Goal: Task Accomplishment & Management: Use online tool/utility

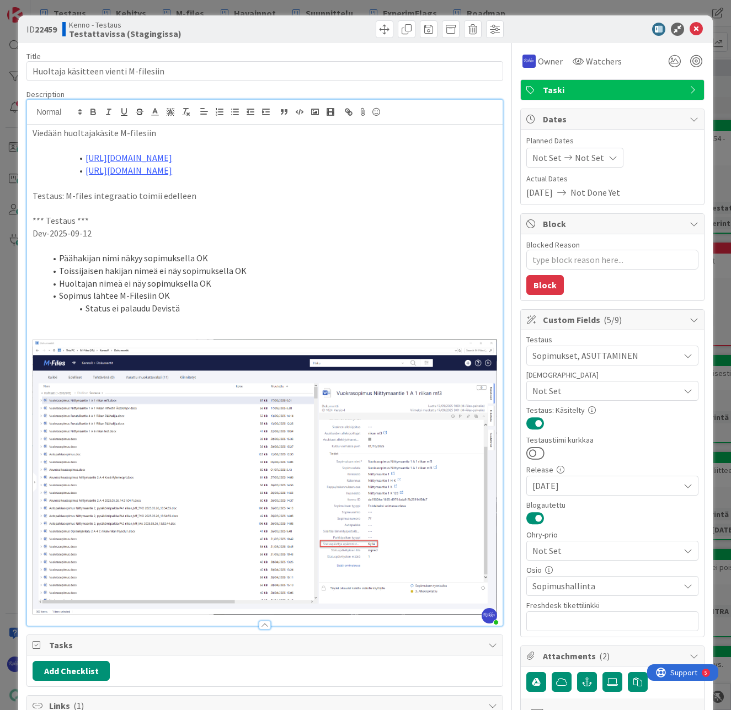
scroll to position [148, 0]
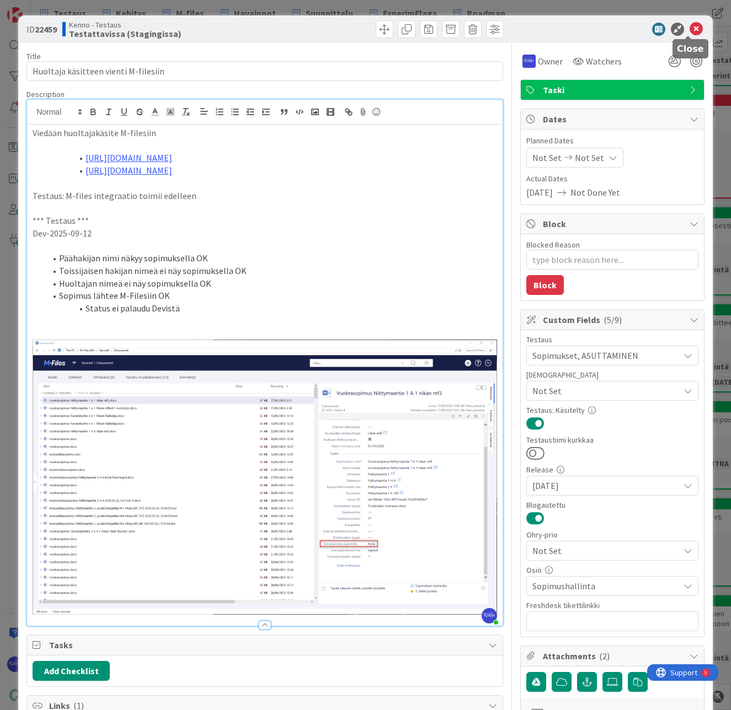
click at [689, 28] on icon at bounding box center [695, 29] width 13 height 13
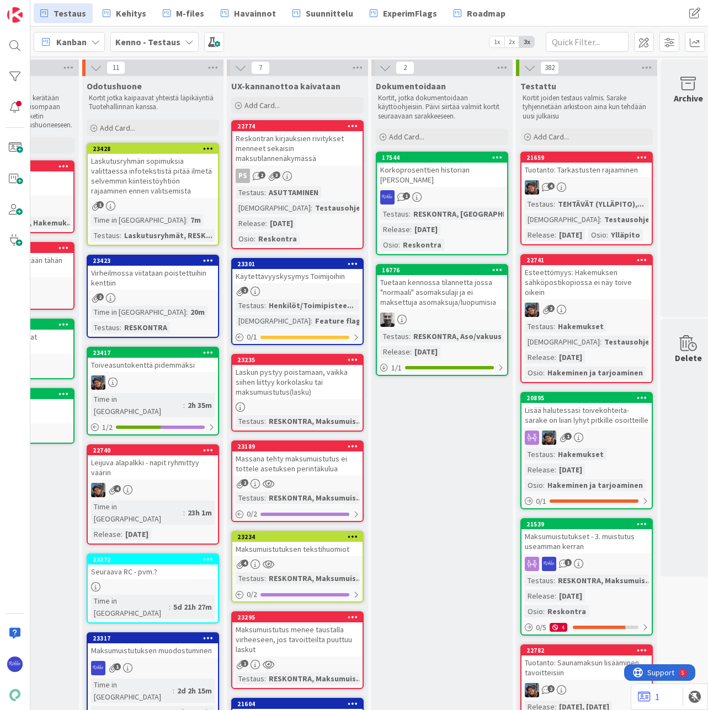
scroll to position [0, 983]
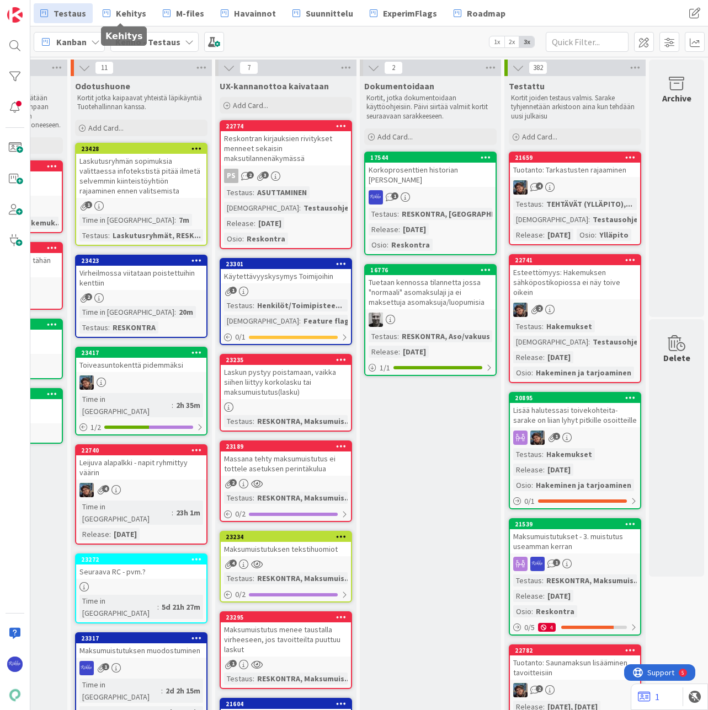
click at [120, 13] on span "Kehitys" at bounding box center [131, 13] width 30 height 13
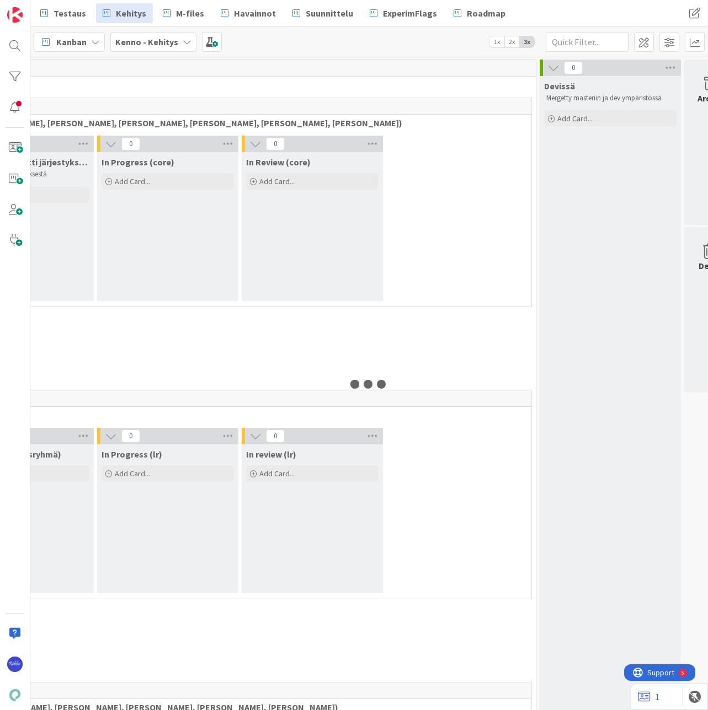
scroll to position [0, 305]
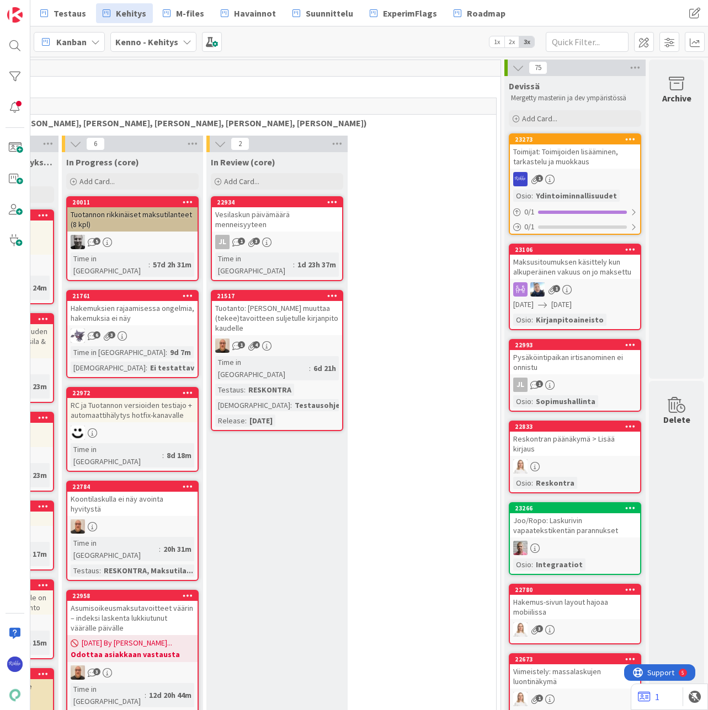
click at [598, 161] on div "Toimijat: Toimijoiden lisääminen, tarkastelu ja muokkaus" at bounding box center [575, 157] width 130 height 24
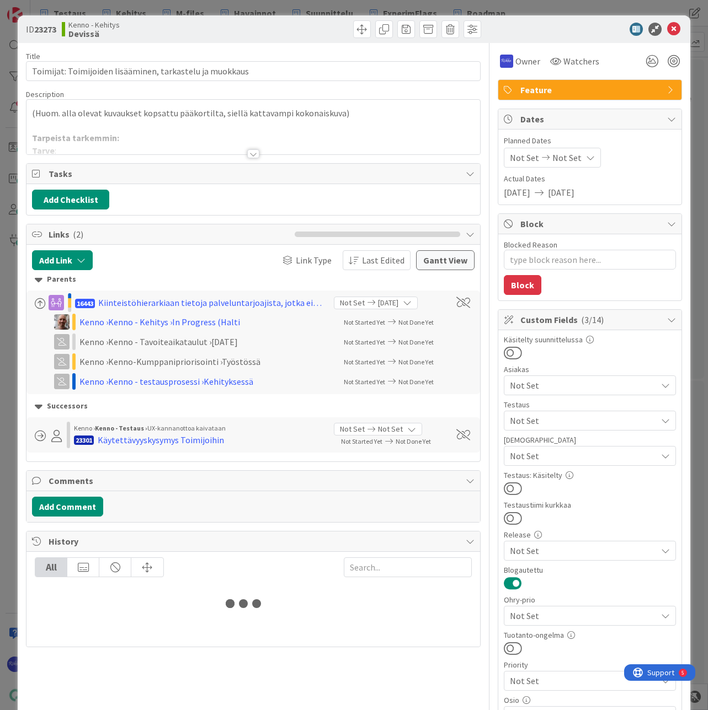
click at [247, 153] on div at bounding box center [253, 153] width 12 height 9
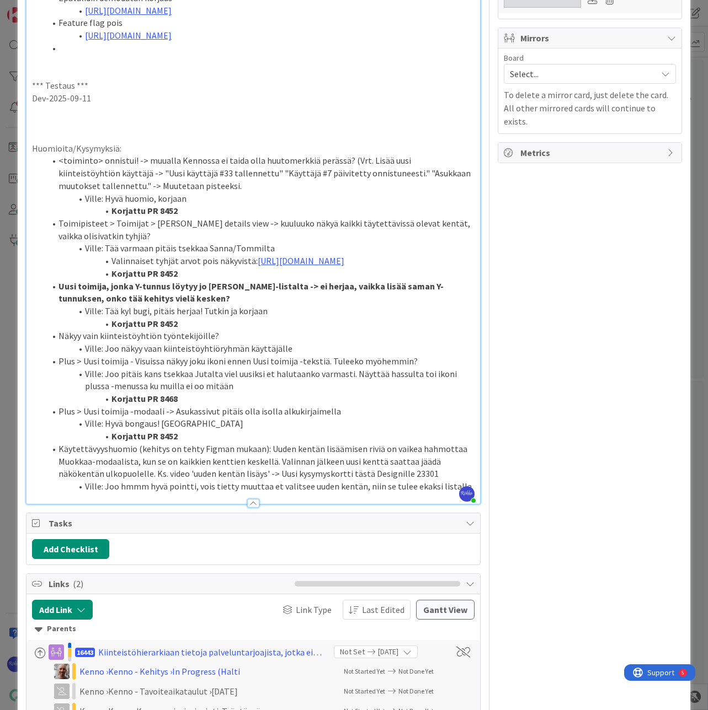
scroll to position [938, 0]
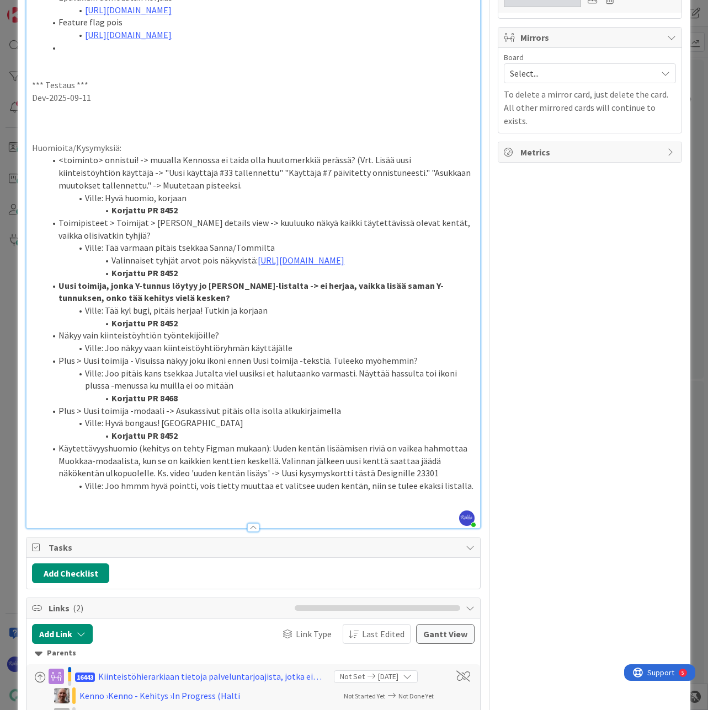
type textarea "x"
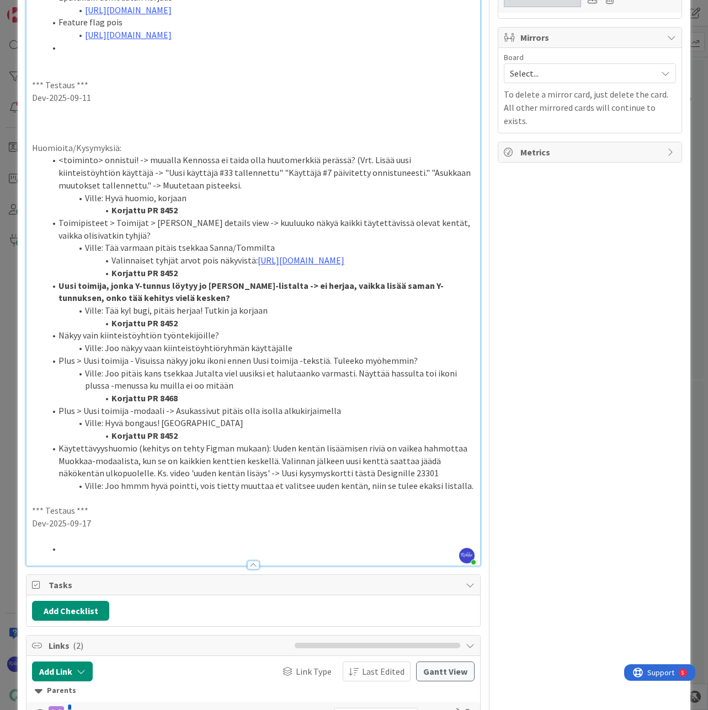
click at [78, 555] on li at bounding box center [259, 549] width 429 height 13
click at [103, 555] on p "Tsekattu uudestaan Y-Tunnuksen tuplat ->" at bounding box center [253, 549] width 442 height 13
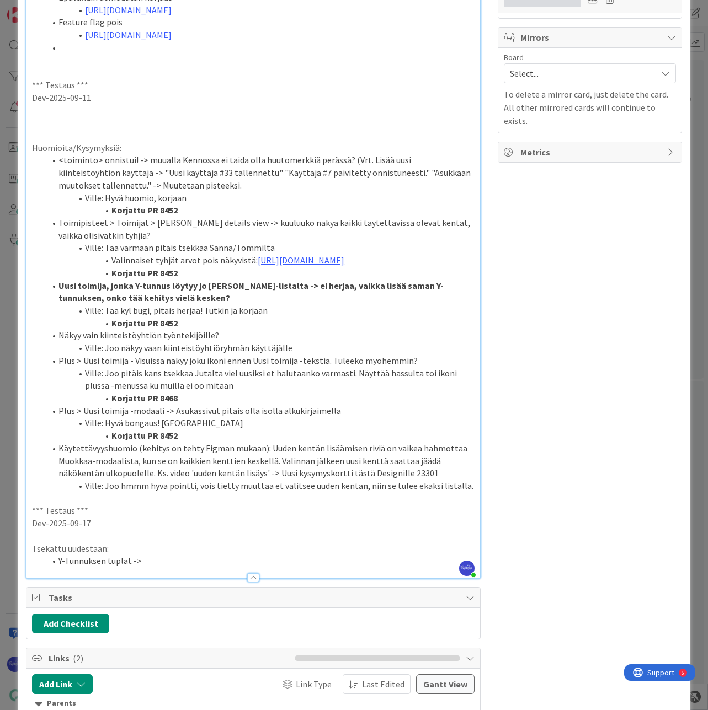
click at [146, 568] on li "Y-Tunnuksen tuplat ->" at bounding box center [259, 561] width 429 height 13
click at [58, 568] on li "Y-Tunnuksen tuplat" at bounding box center [259, 561] width 429 height 13
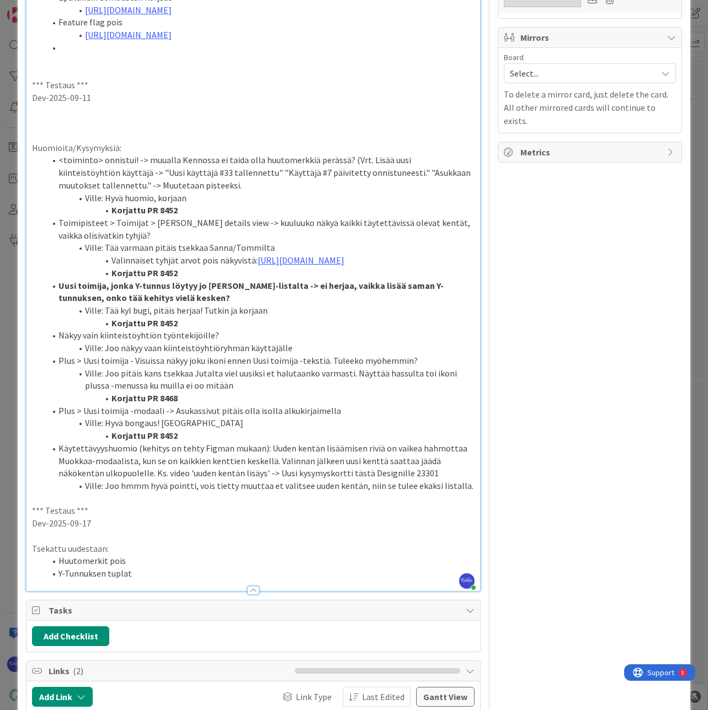
click at [169, 568] on li "Huutomerkit pois" at bounding box center [259, 561] width 429 height 13
click at [162, 580] on li "Y-Tunnuksen tuplat" at bounding box center [259, 574] width 429 height 13
click at [153, 568] on li "Huutomerkit pois OK" at bounding box center [259, 561] width 429 height 13
click at [145, 580] on li "Y-Tunnuksen tuplat" at bounding box center [259, 574] width 429 height 13
click at [143, 568] on li "Huutomerkit pois OK" at bounding box center [259, 561] width 429 height 13
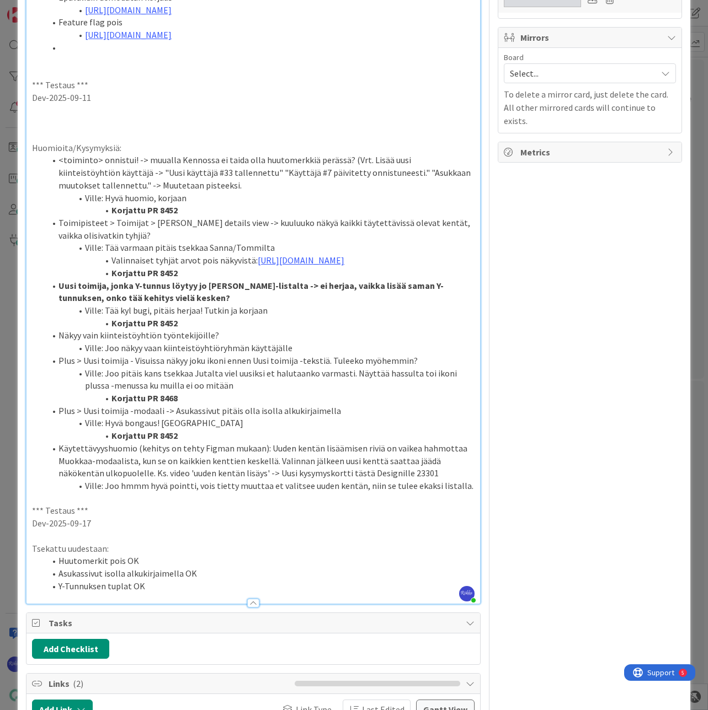
click at [151, 593] on li "Y-Tunnuksen tuplat OK" at bounding box center [259, 586] width 429 height 13
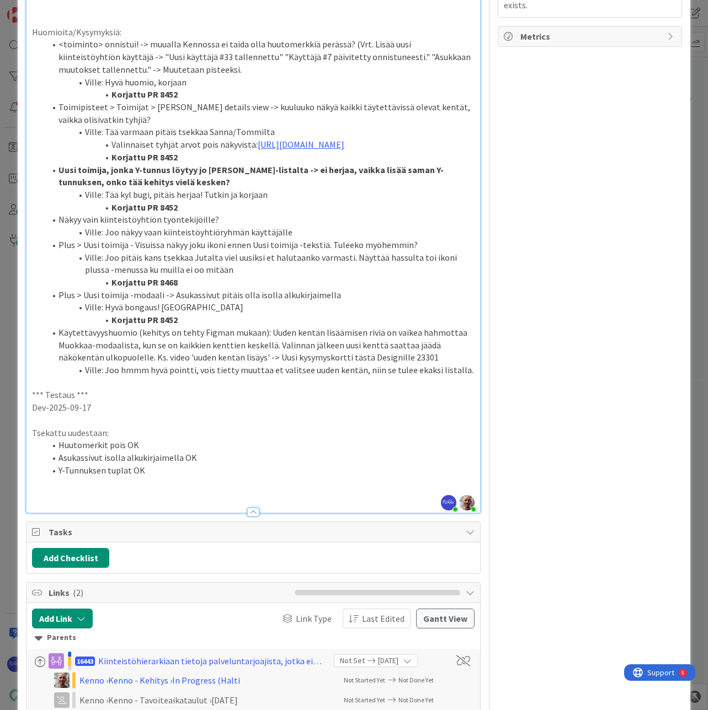
scroll to position [1103, 0]
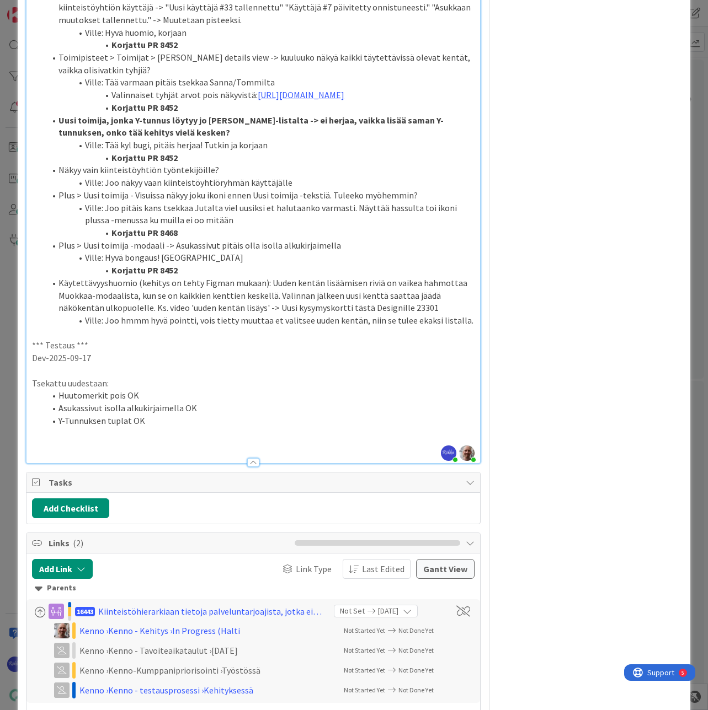
click at [99, 452] on p at bounding box center [253, 446] width 442 height 13
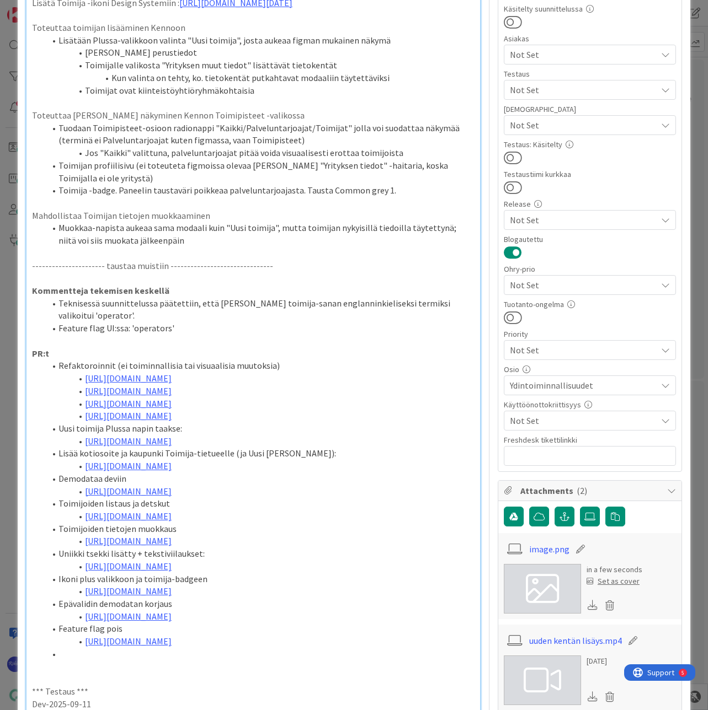
scroll to position [221, 0]
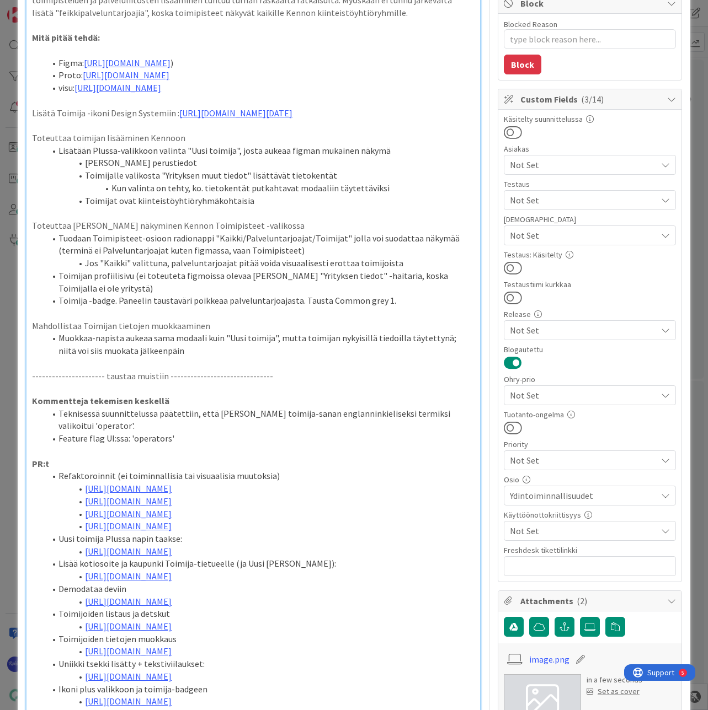
click at [580, 234] on span "Not Set" at bounding box center [583, 235] width 147 height 13
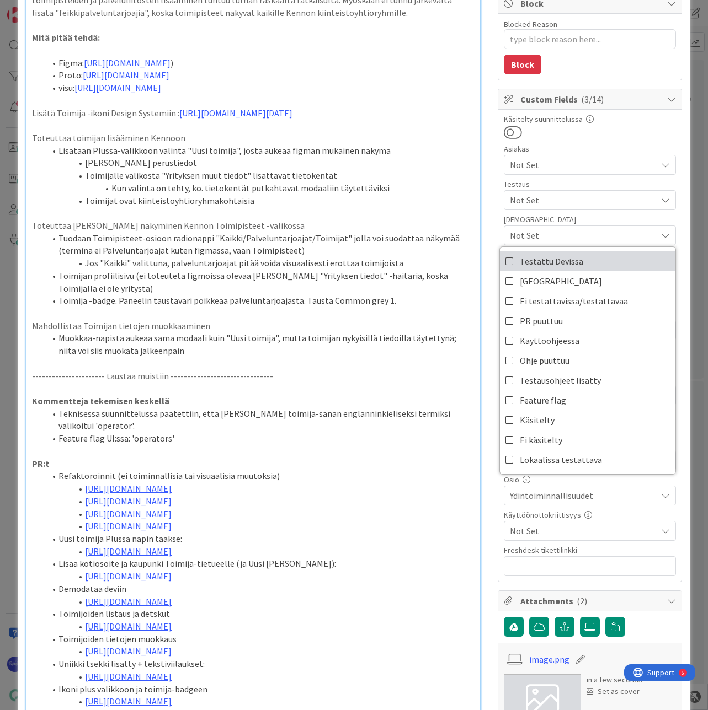
click at [584, 255] on link "Testattu Devissä" at bounding box center [587, 262] width 175 height 20
click at [613, 122] on div "Käsitelty suunnittelussa" at bounding box center [590, 119] width 172 height 8
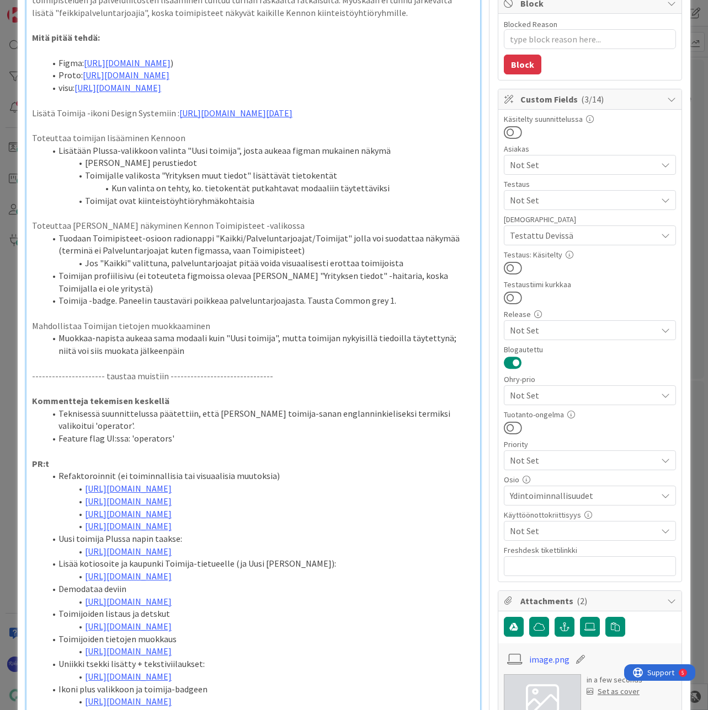
click at [604, 199] on span "Not Set" at bounding box center [583, 200] width 147 height 13
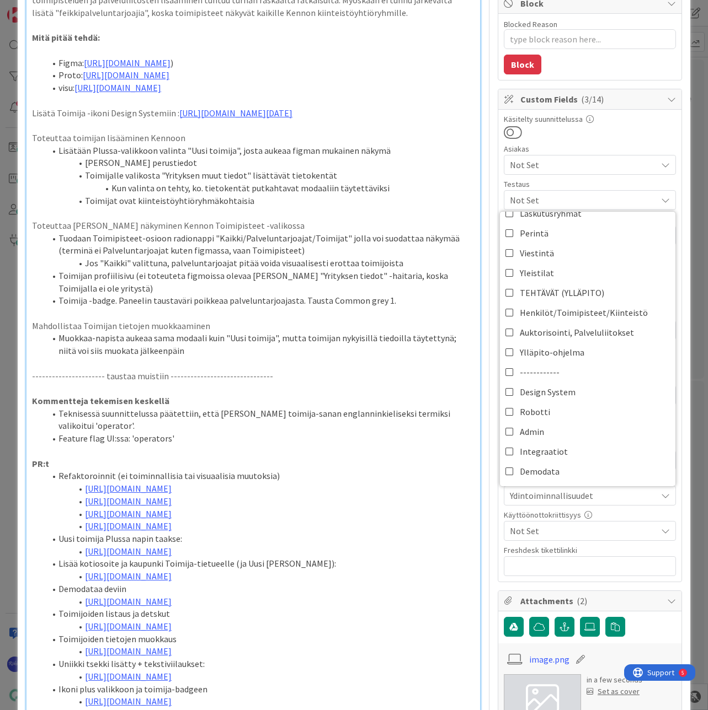
scroll to position [331, 0]
click at [595, 313] on span "Henkilöt/Toimipisteet/Kiinteistö" at bounding box center [584, 312] width 128 height 17
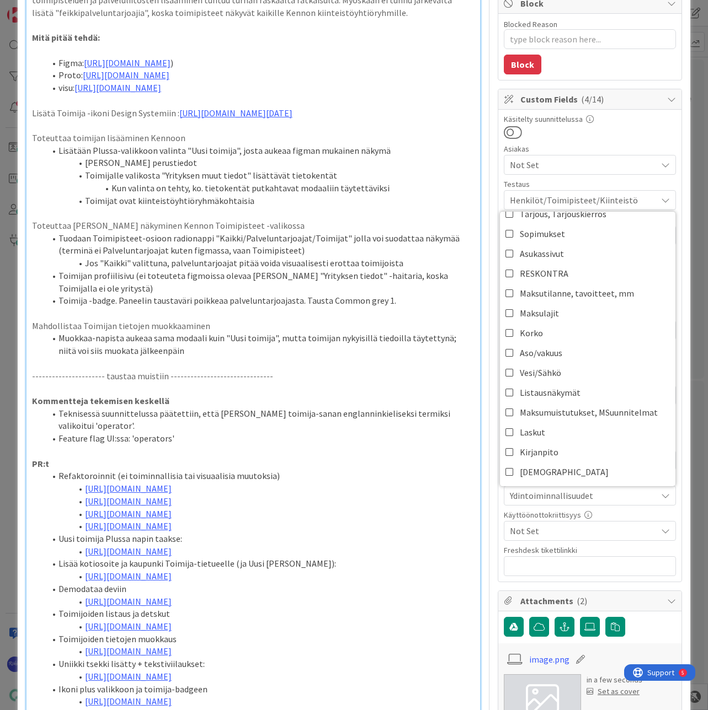
click at [613, 127] on div at bounding box center [590, 132] width 172 height 14
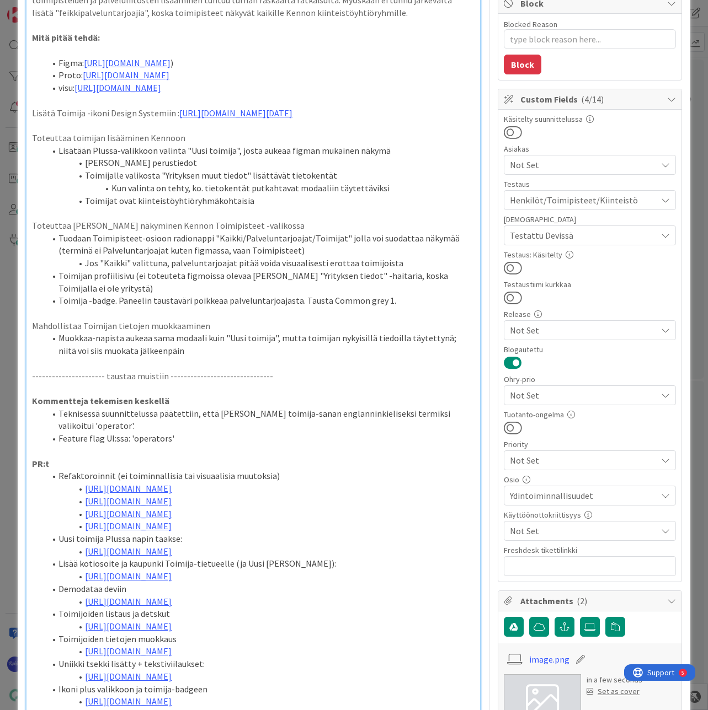
scroll to position [0, 0]
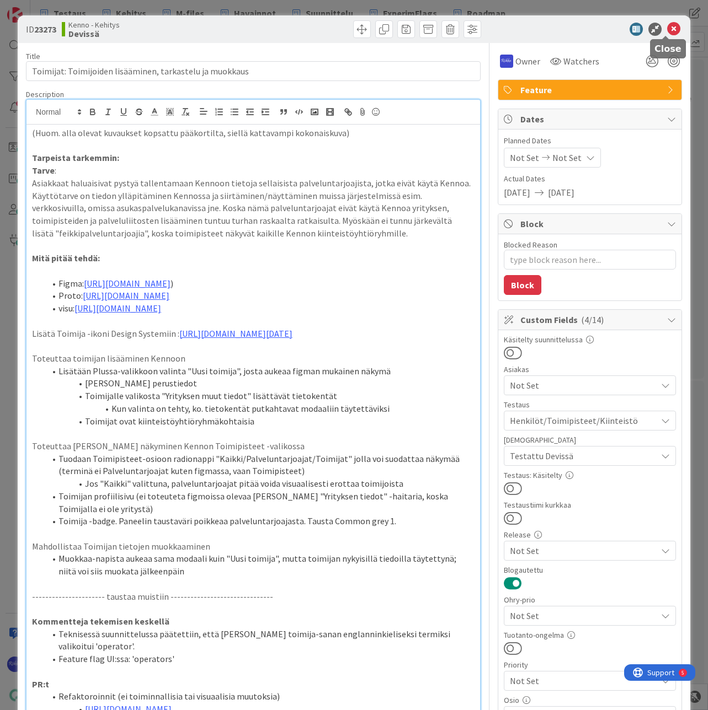
click at [667, 26] on icon at bounding box center [673, 29] width 13 height 13
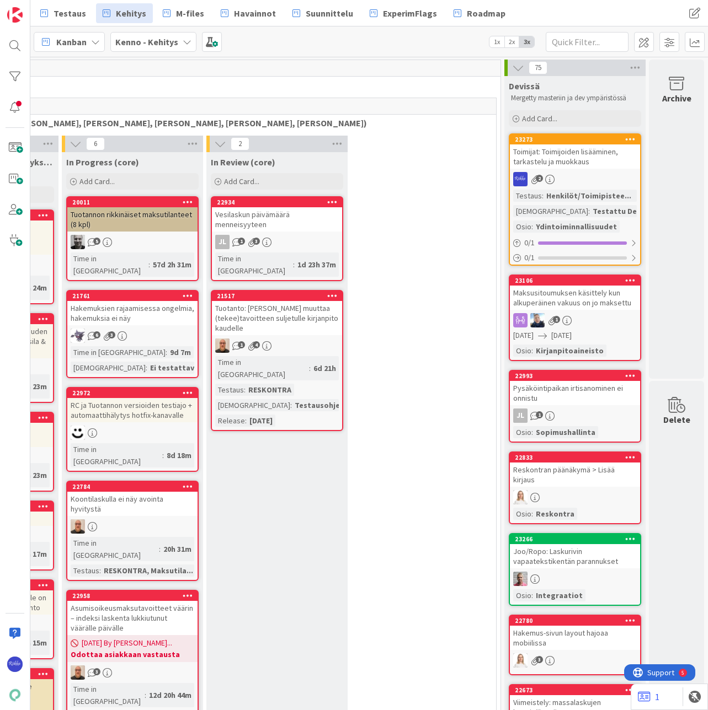
click at [286, 339] on div "1 4" at bounding box center [277, 346] width 130 height 14
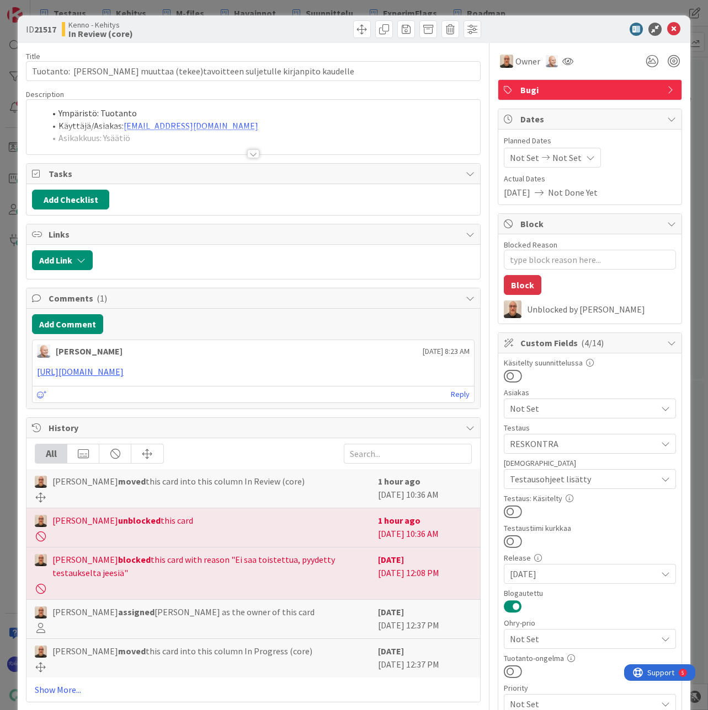
click at [247, 151] on div at bounding box center [253, 153] width 12 height 9
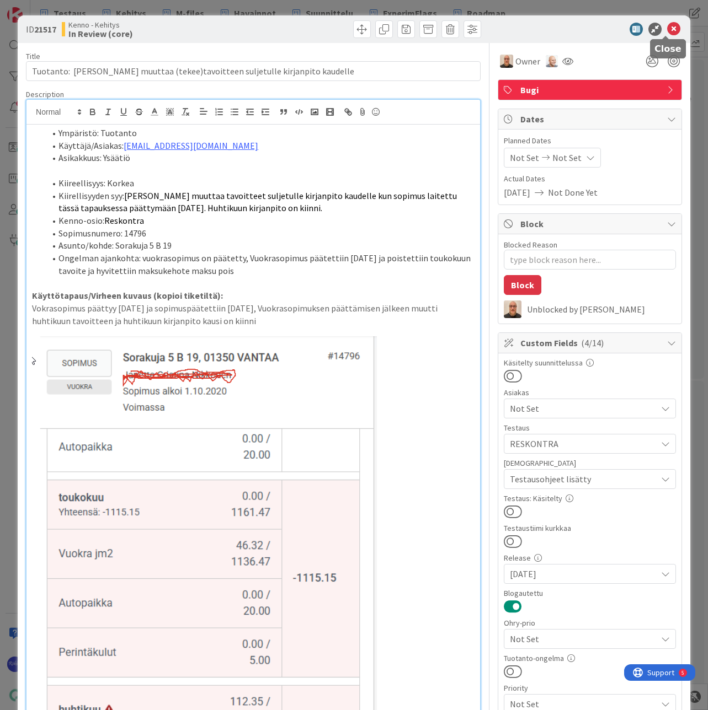
click at [667, 28] on icon at bounding box center [673, 29] width 13 height 13
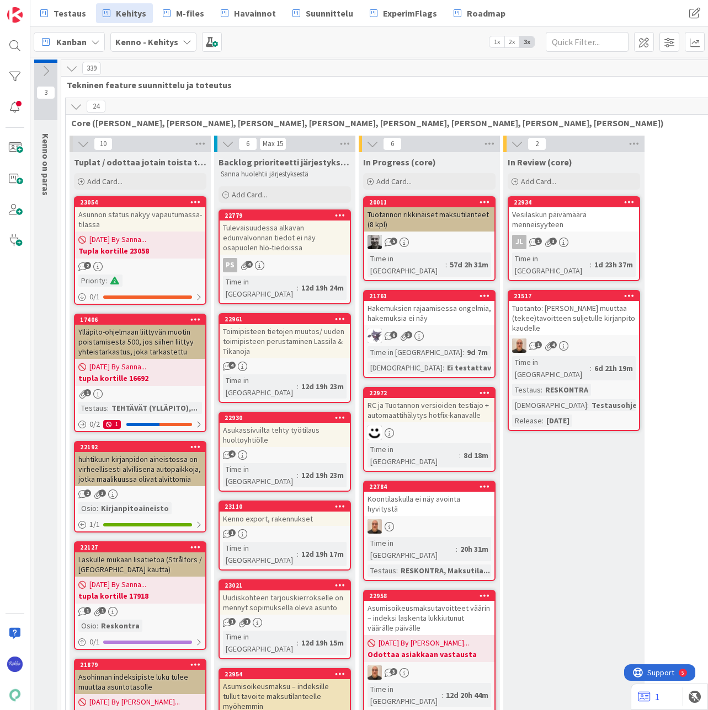
click at [74, 106] on icon at bounding box center [76, 106] width 12 height 12
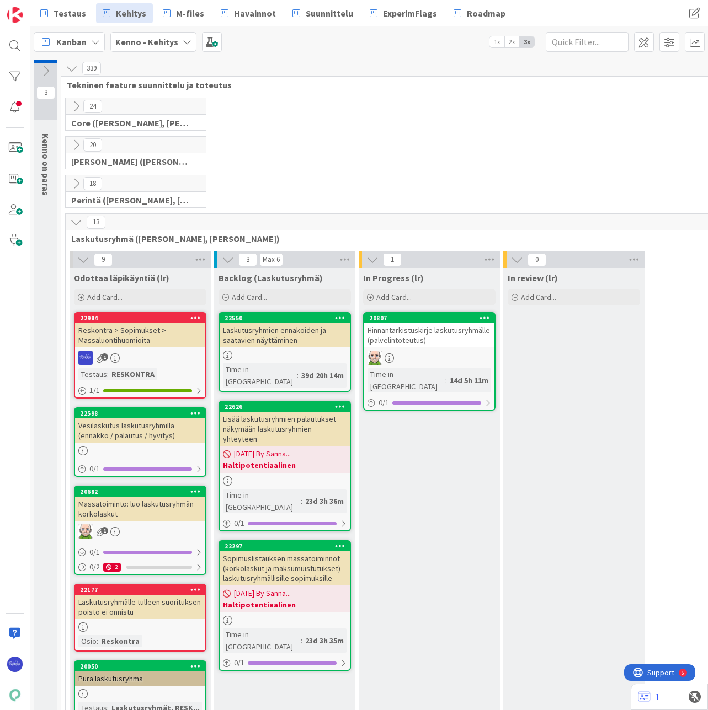
click at [75, 223] on icon at bounding box center [76, 222] width 12 height 12
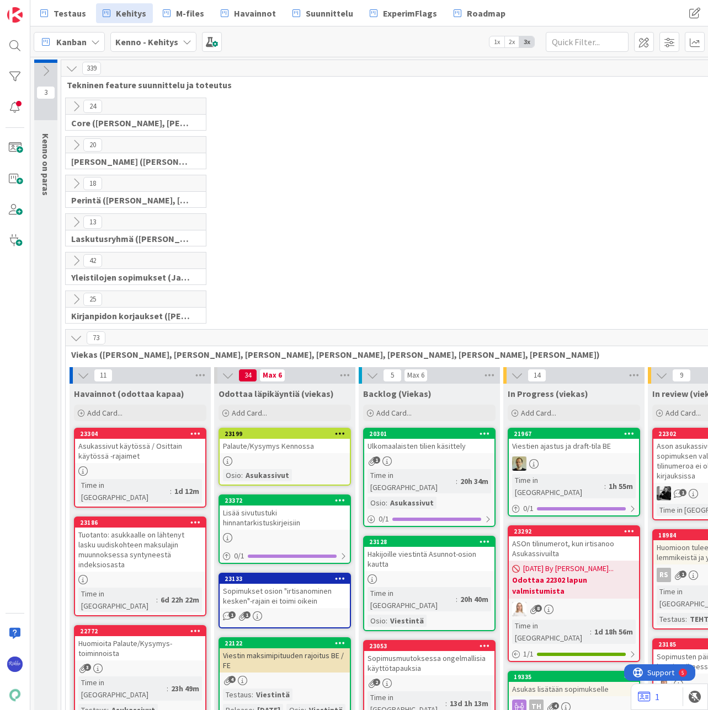
click at [74, 146] on icon at bounding box center [76, 145] width 12 height 12
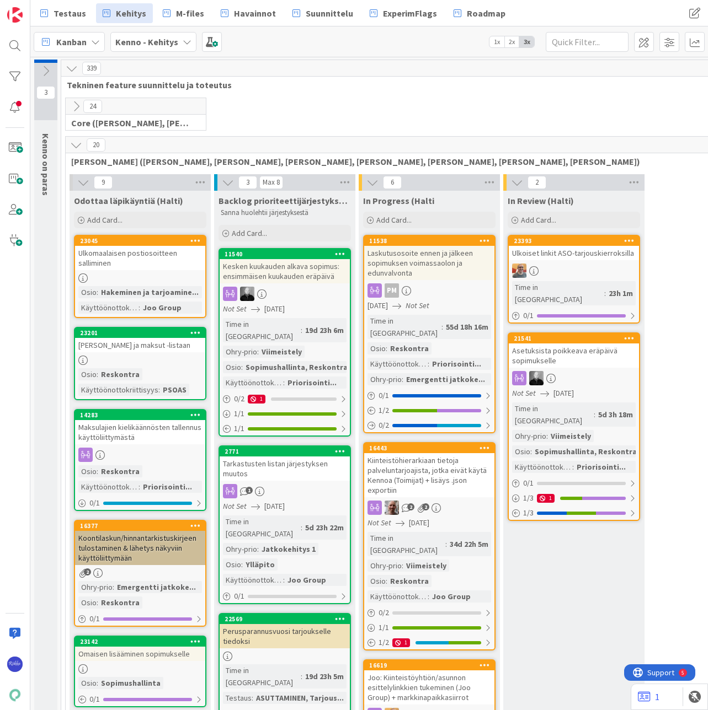
click at [424, 289] on div "PM" at bounding box center [429, 291] width 130 height 14
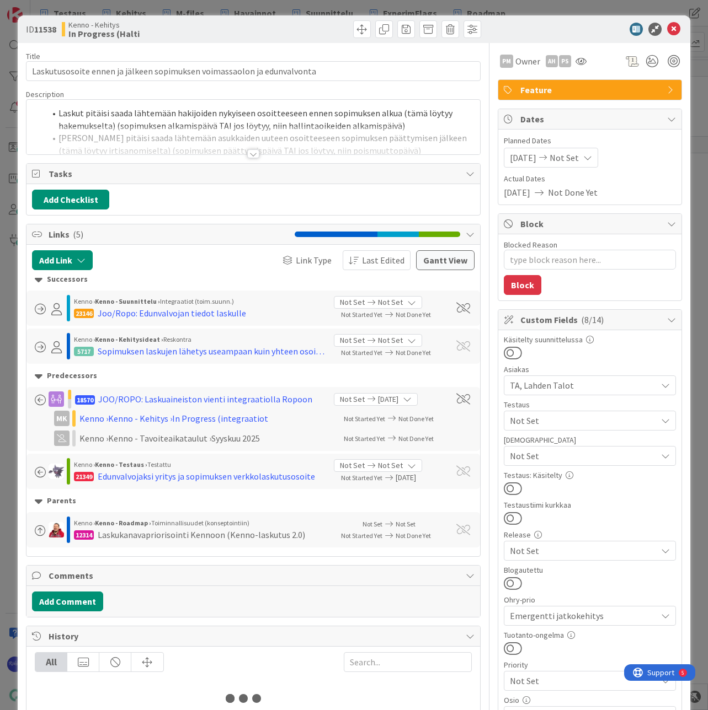
type textarea "x"
click at [250, 155] on div at bounding box center [253, 153] width 12 height 9
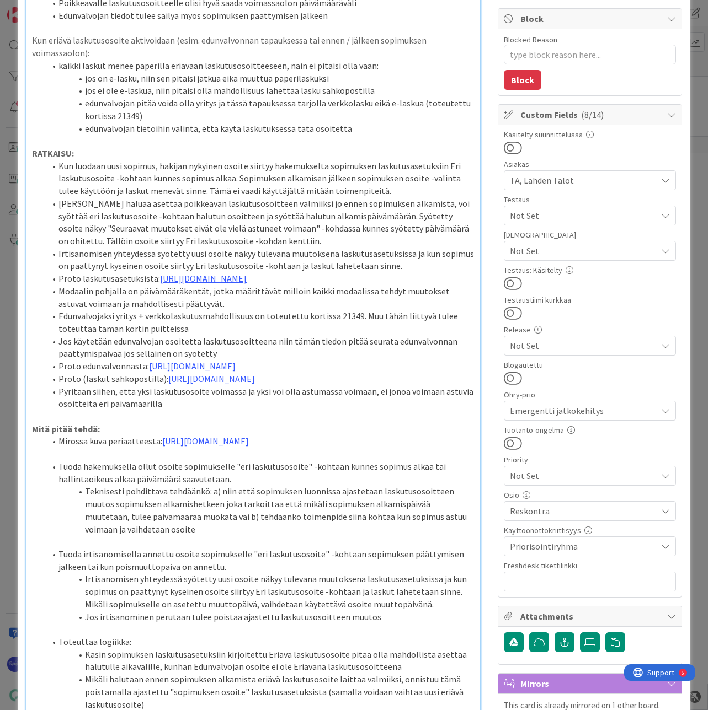
scroll to position [426, 0]
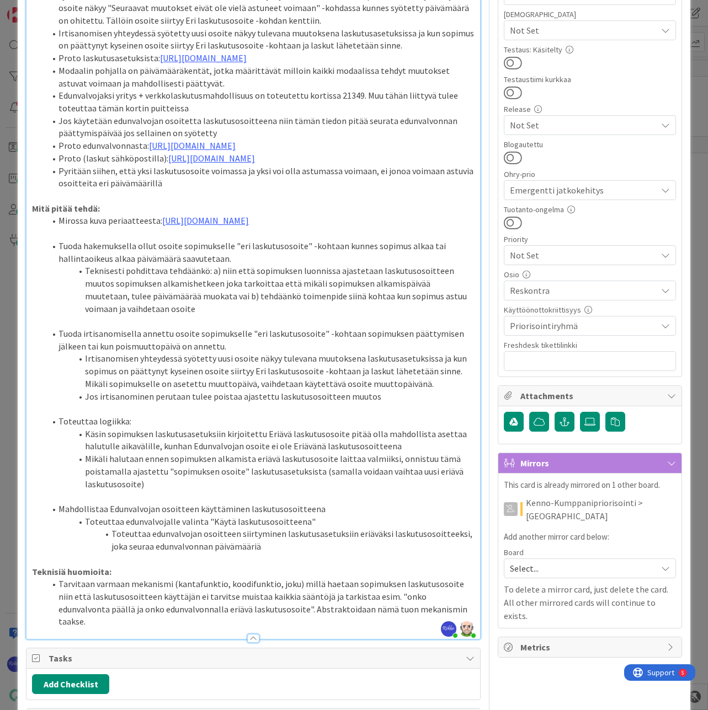
drag, startPoint x: 239, startPoint y: 309, endPoint x: 162, endPoint y: 293, distance: 79.5
click at [162, 227] on li "Mirossa kuva periaatteesta: [URL][DOMAIN_NAME]" at bounding box center [259, 221] width 429 height 13
copy link "[URL][DOMAIN_NAME]"
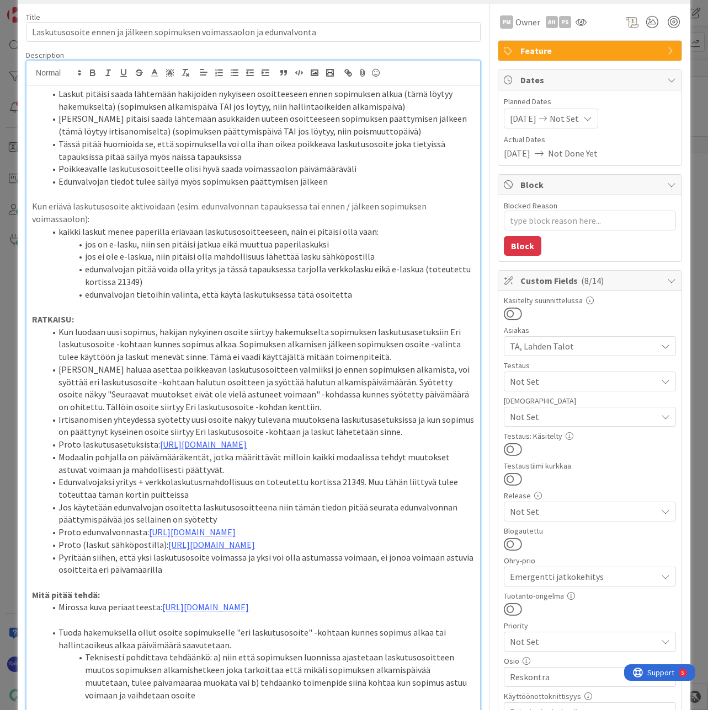
scroll to position [0, 0]
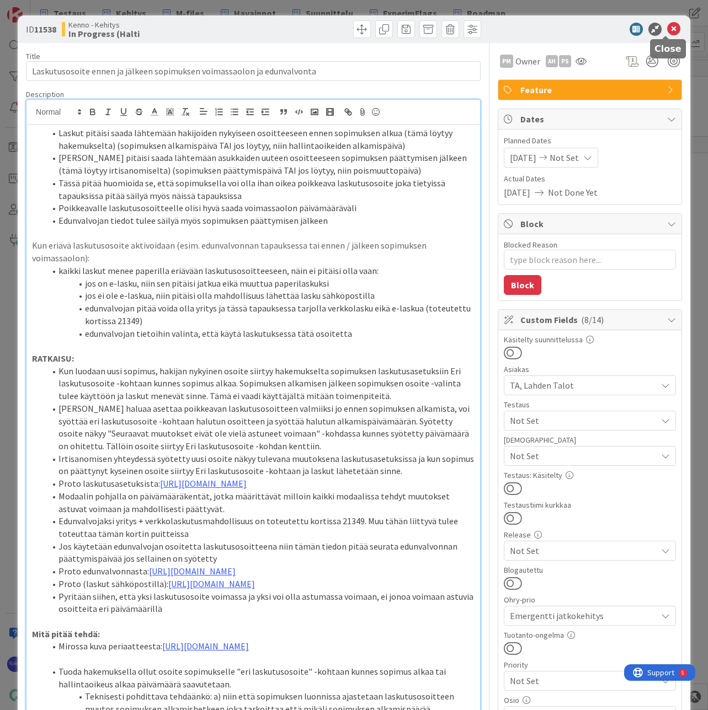
drag, startPoint x: 665, startPoint y: 30, endPoint x: 466, endPoint y: 147, distance: 230.7
click at [667, 30] on icon at bounding box center [673, 29] width 13 height 13
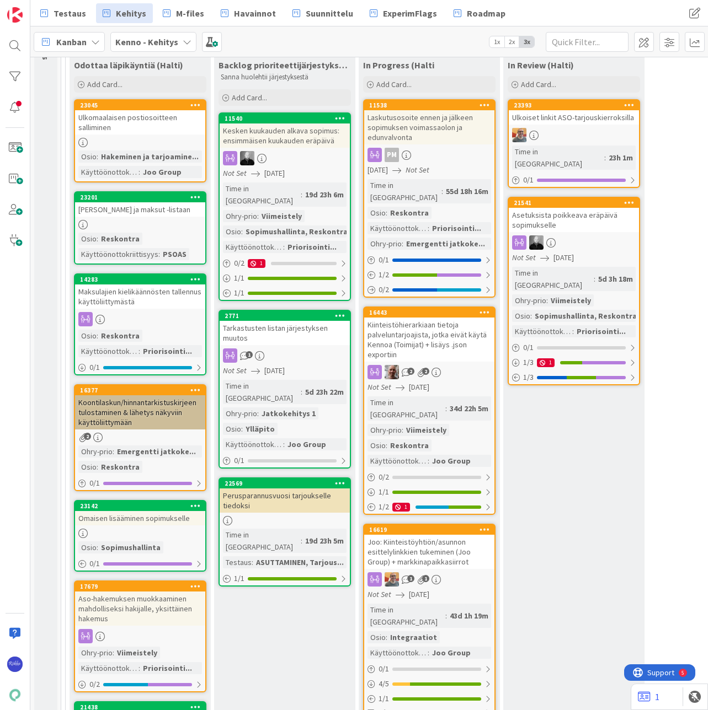
scroll to position [165, 0]
